Goal: Task Accomplishment & Management: Manage account settings

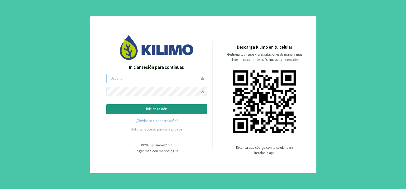
type input "[PERSON_NAME]"
click at [158, 109] on p "iniciar sesión" at bounding box center [157, 109] width 92 height 6
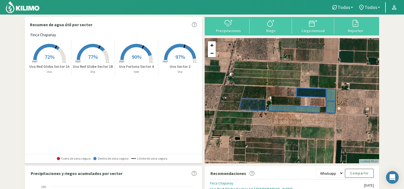
click at [53, 58] on span "72%" at bounding box center [50, 56] width 10 height 7
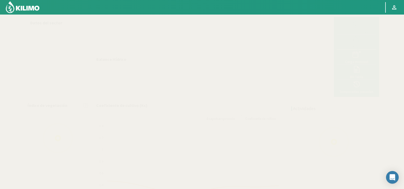
select select "1: Object"
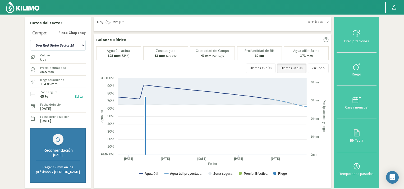
click at [81, 96] on button "Editar" at bounding box center [79, 96] width 12 height 6
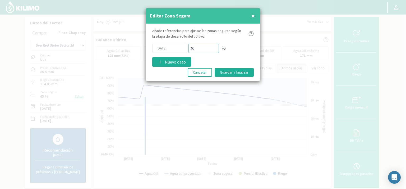
click at [184, 48] on div "[DATE] 65 %" at bounding box center [203, 48] width 102 height 9
type input "75"
click at [232, 72] on button "Guardar y finalizar" at bounding box center [234, 72] width 39 height 9
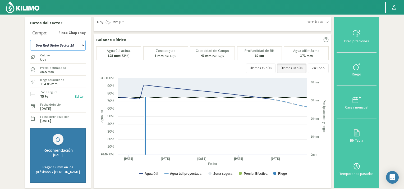
click at [83, 44] on select "Uva Fortuna Sector [GEOGRAPHIC_DATA] Sector 1B Uva Sector 2" at bounding box center [58, 45] width 56 height 11
click at [30, 40] on select "Uva Fortuna Sector [GEOGRAPHIC_DATA] Sector 1B Uva Sector 2" at bounding box center [58, 45] width 56 height 11
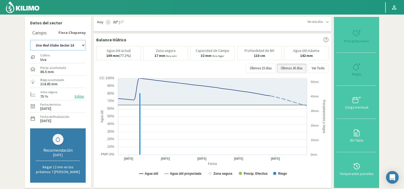
select select "6: Object"
click at [80, 96] on button "Editar" at bounding box center [79, 96] width 12 height 6
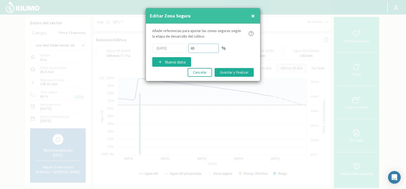
click at [185, 47] on div "[DATE] 65 %" at bounding box center [203, 48] width 102 height 9
type input "75"
click at [234, 71] on button "Guardar y finalizar" at bounding box center [234, 72] width 39 height 9
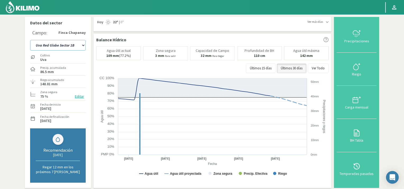
click at [82, 44] on select "Uva Fortuna Sector [GEOGRAPHIC_DATA] Sector 1B Uva Sector 2" at bounding box center [58, 45] width 56 height 11
click at [30, 40] on select "Uva Fortuna Sector [GEOGRAPHIC_DATA] Sector 1B Uva Sector 2" at bounding box center [58, 45] width 56 height 11
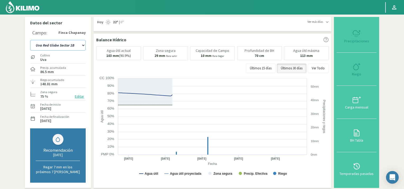
select select "8: Object"
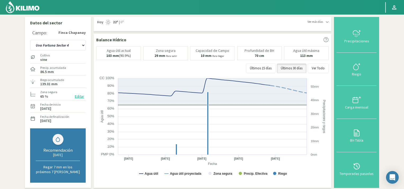
click at [79, 96] on button "Editar" at bounding box center [79, 96] width 12 height 6
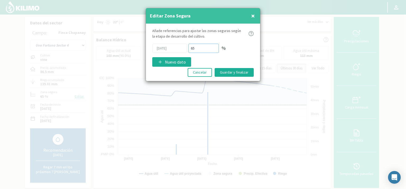
click at [180, 49] on div "[DATE] 65 %" at bounding box center [203, 48] width 102 height 9
type input "70"
click at [238, 71] on button "Guardar y finalizar" at bounding box center [234, 72] width 39 height 9
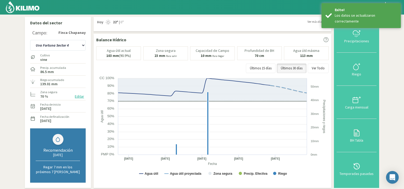
click at [11, 7] on img at bounding box center [22, 7] width 35 height 13
